Goal: Find specific page/section: Find specific page/section

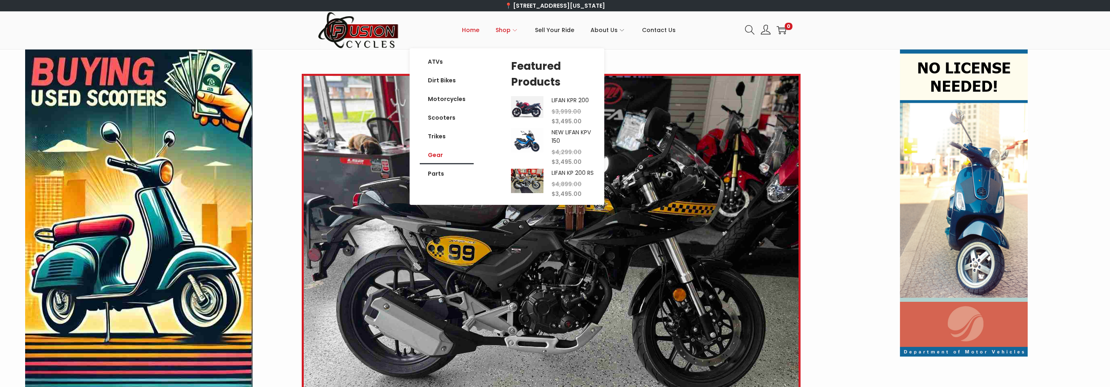
click at [437, 157] on link "Gear" at bounding box center [447, 155] width 54 height 19
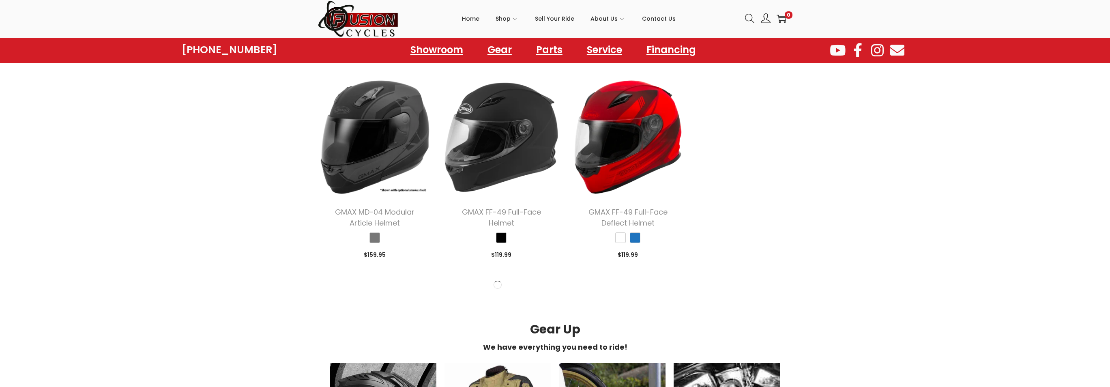
scroll to position [1379, 0]
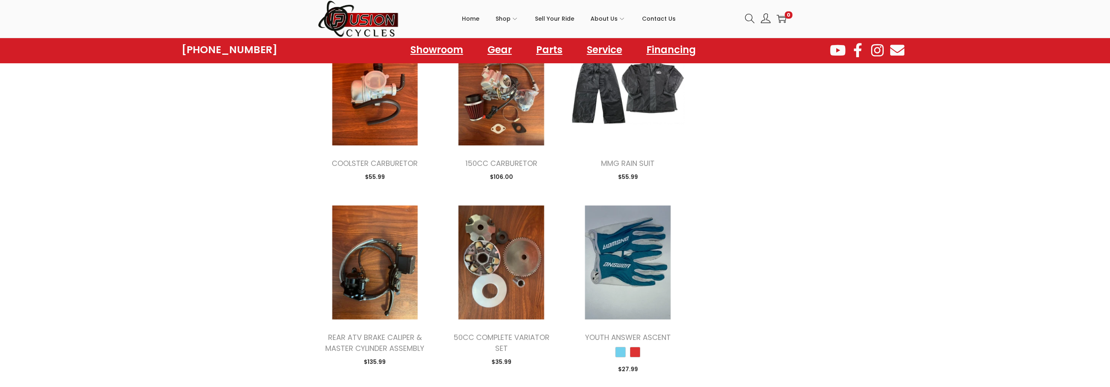
scroll to position [3783, 0]
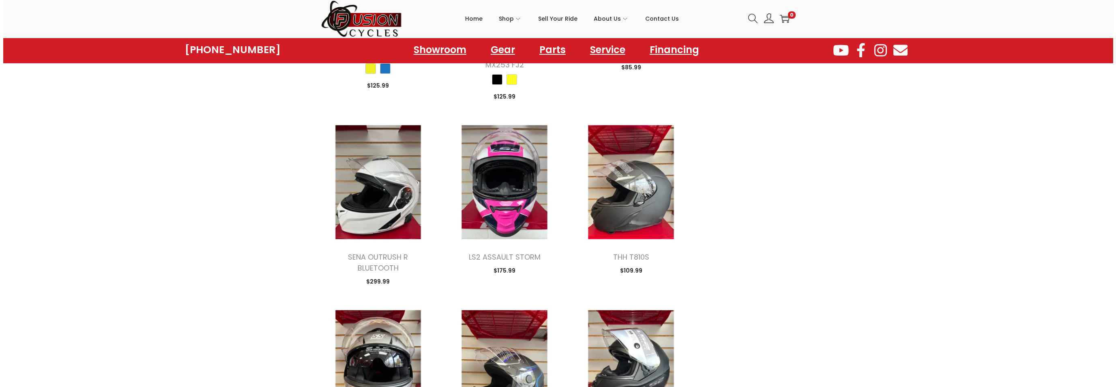
scroll to position [3558, 0]
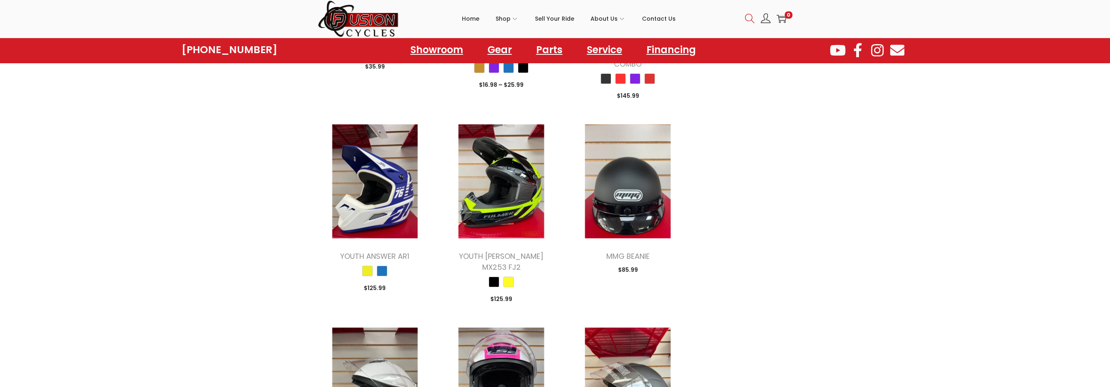
click at [750, 15] on icon at bounding box center [750, 19] width 10 height 10
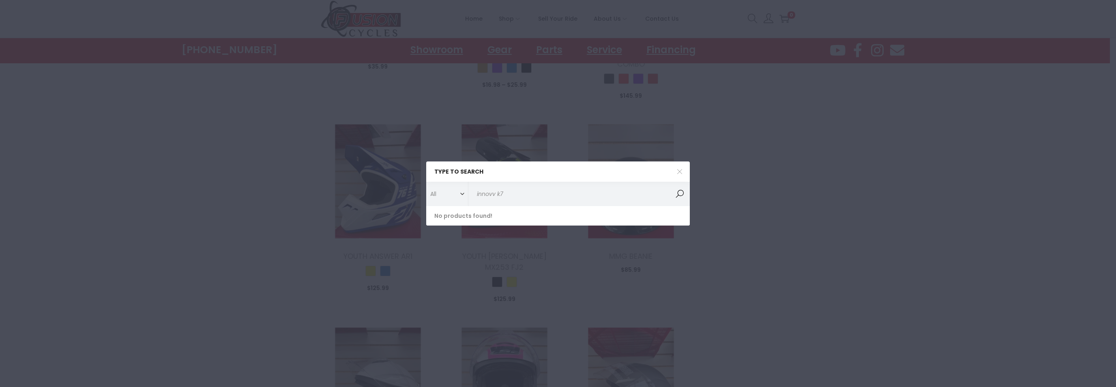
scroll to position [0, 0]
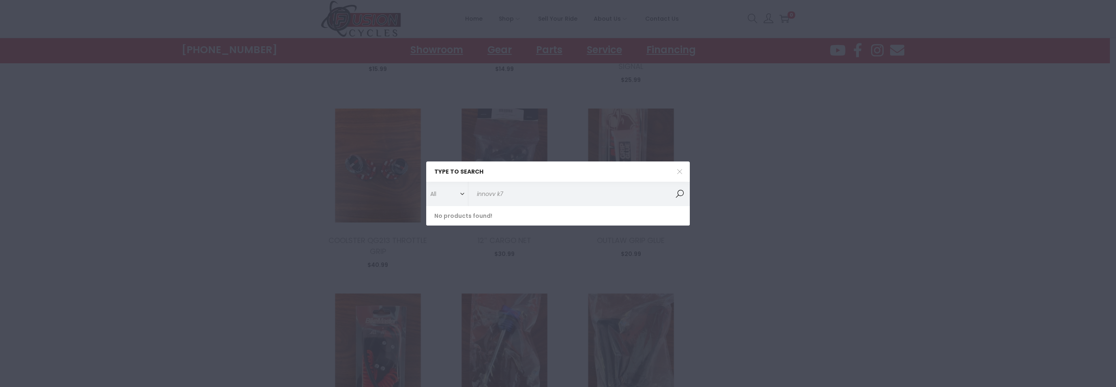
scroll to position [4886, 0]
type input "innovv k7"
